Goal: Check status

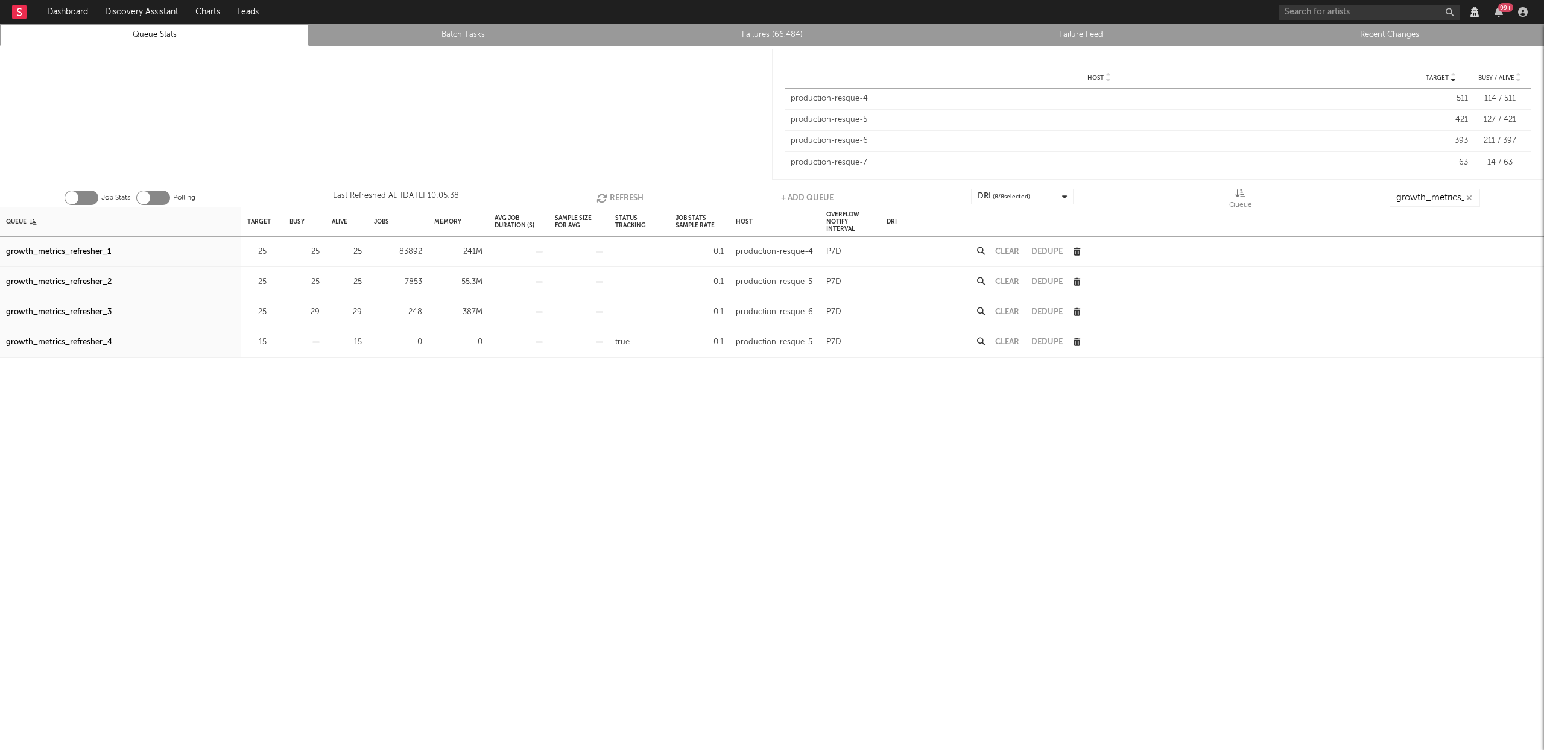
click at [617, 194] on button "Refresh" at bounding box center [620, 198] width 47 height 18
click at [1013, 250] on button "Clear" at bounding box center [1007, 252] width 24 height 8
click at [1010, 282] on button "Clear" at bounding box center [1007, 282] width 24 height 8
click at [1010, 310] on button "Clear" at bounding box center [1007, 312] width 24 height 8
click at [611, 191] on button "Refresh" at bounding box center [621, 198] width 47 height 18
